Goal: Book appointment/travel/reservation

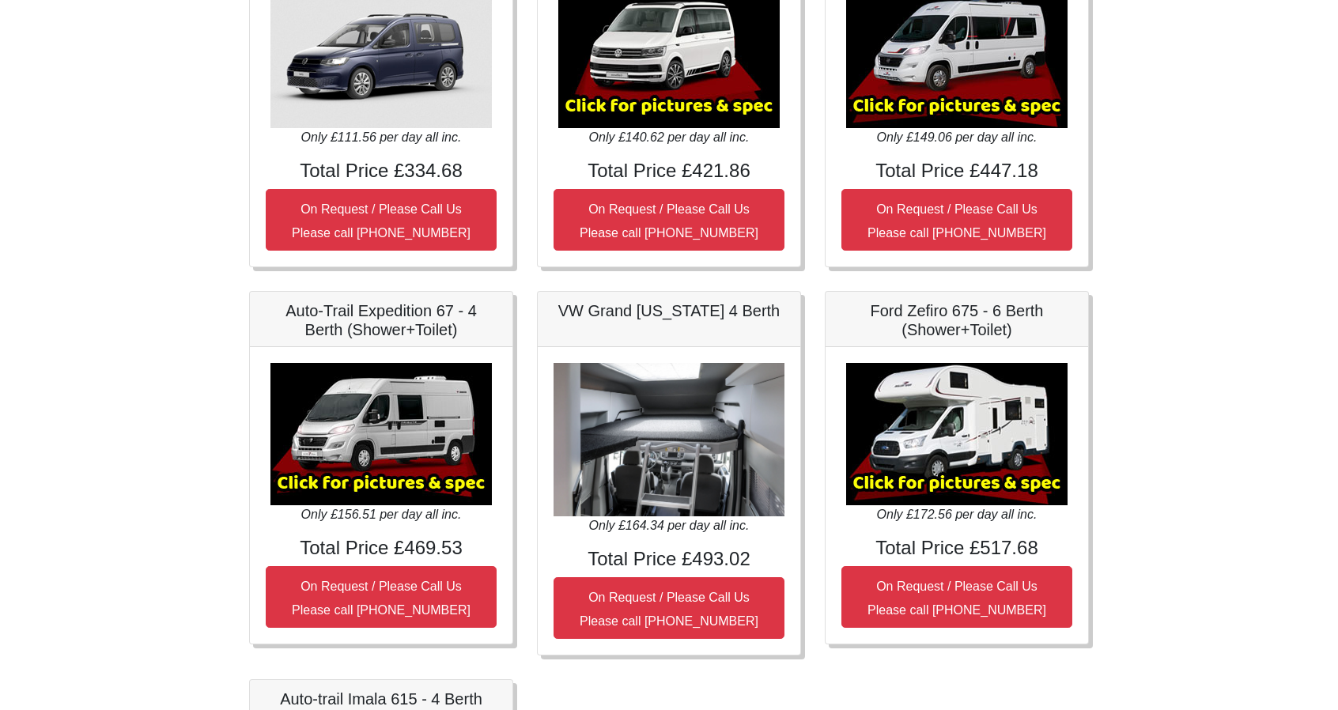
scroll to position [353, 0]
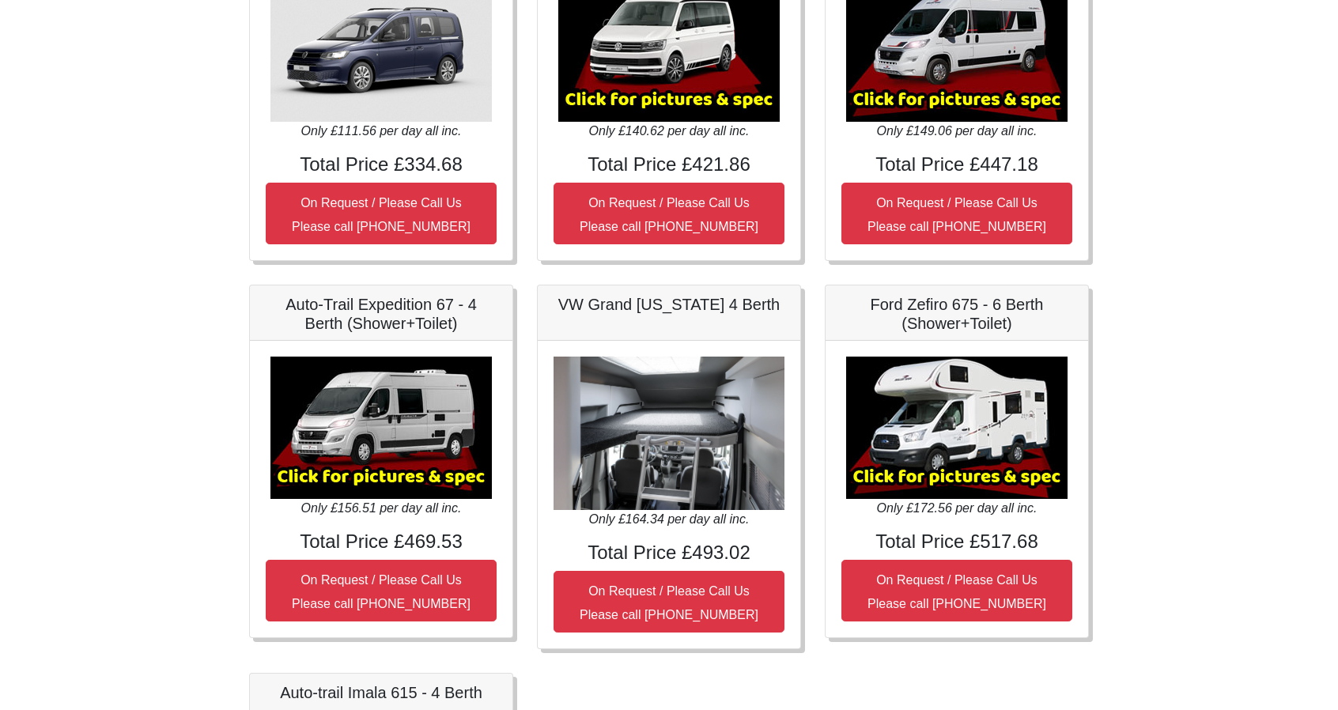
click at [940, 301] on h5 "Ford Zefiro 675 - 6 Berth (Shower+Toilet)" at bounding box center [957, 314] width 231 height 38
click at [1027, 421] on img at bounding box center [956, 428] width 221 height 142
drag, startPoint x: 950, startPoint y: 554, endPoint x: 962, endPoint y: 494, distance: 61.3
click at [962, 494] on div "Only £172.56 per day all inc. Total Price £517.68 On Request / Please Call Us P…" at bounding box center [957, 489] width 263 height 297
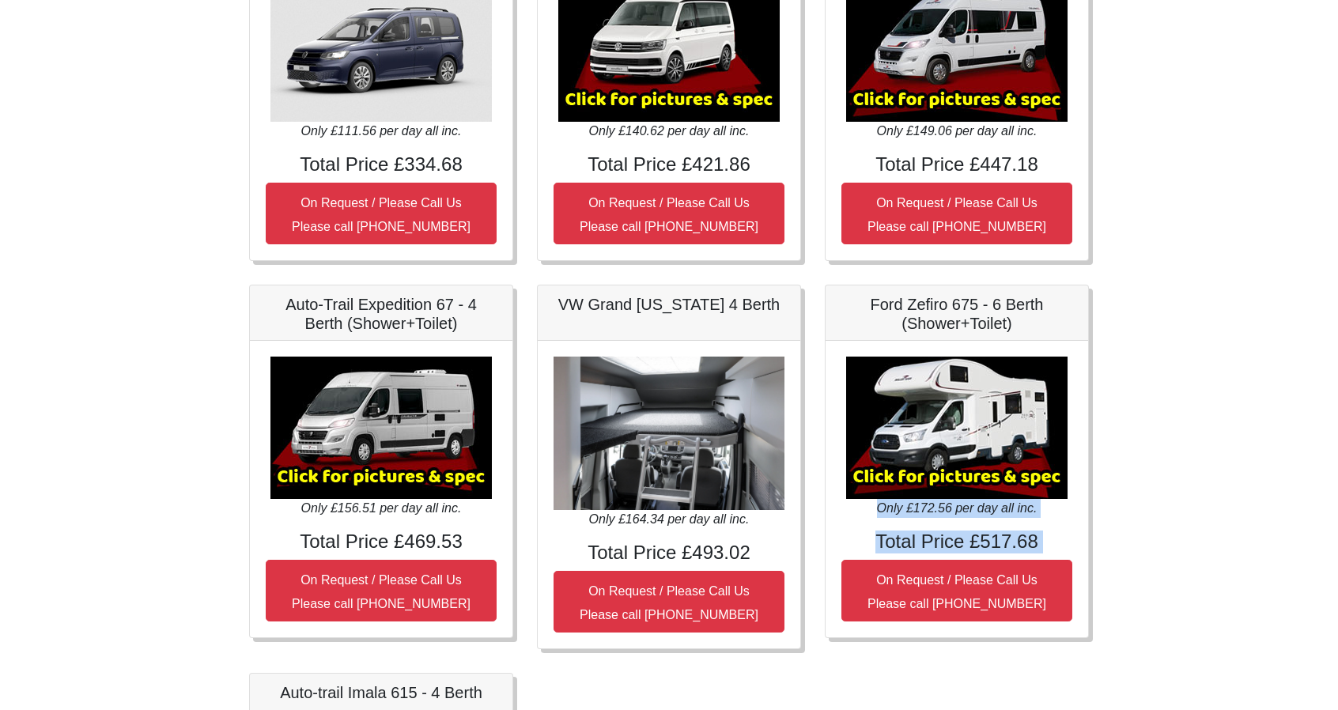
click at [949, 431] on img at bounding box center [956, 428] width 221 height 142
click at [973, 339] on div "Ford Zefiro 675 - 6 Berth (Shower+Toilet)" at bounding box center [957, 313] width 263 height 55
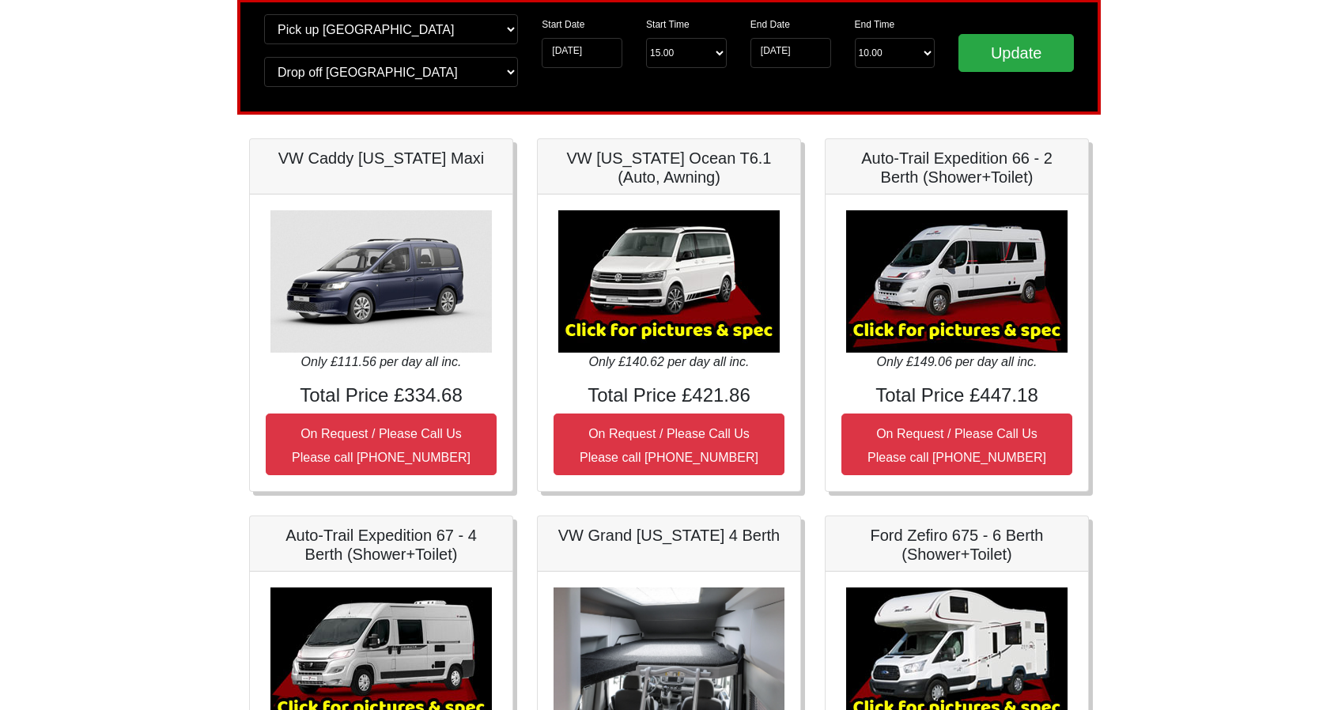
scroll to position [0, 0]
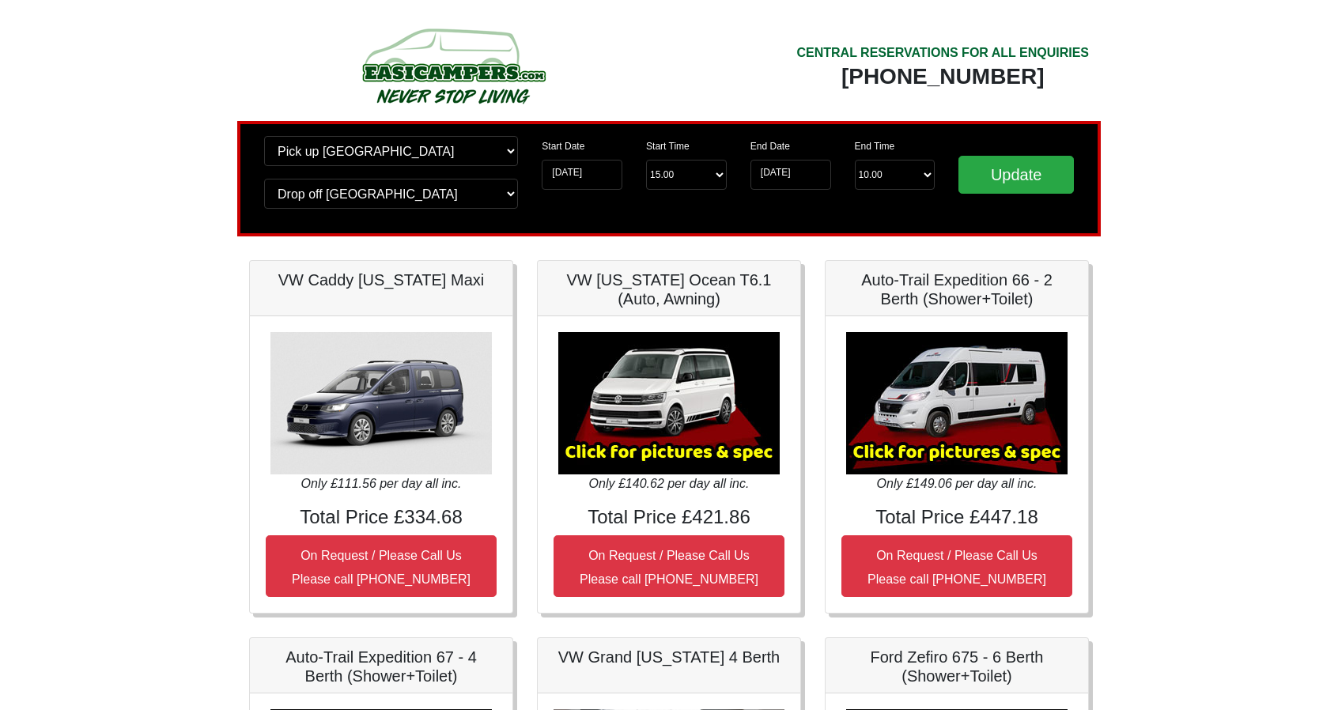
click at [931, 346] on img at bounding box center [956, 403] width 221 height 142
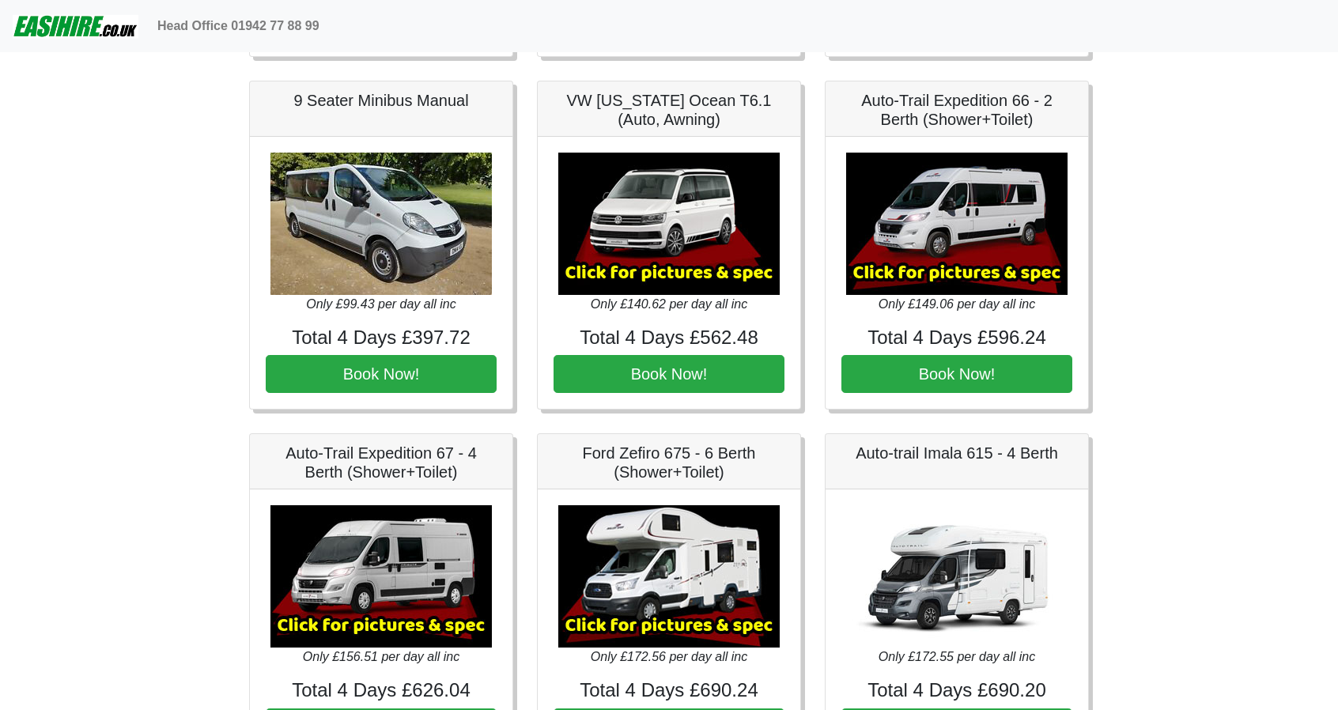
scroll to position [1802, 0]
